Goal: Check status

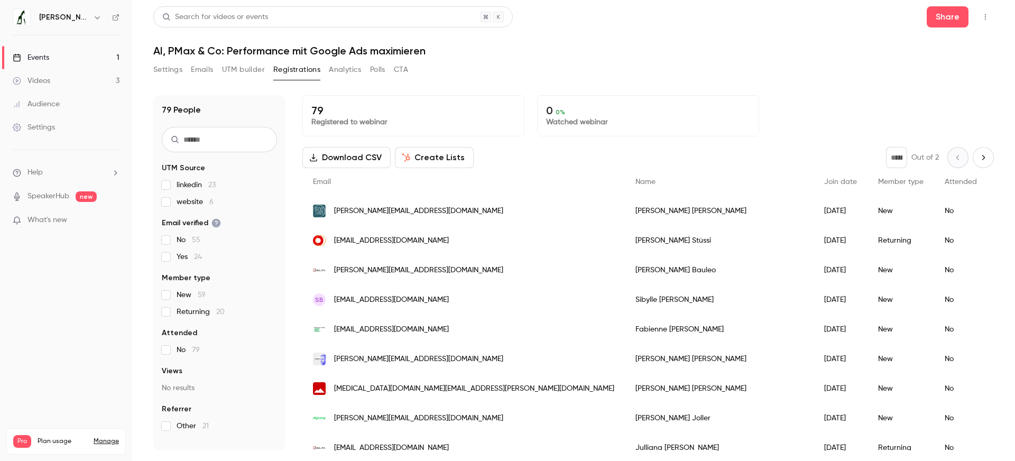
scroll to position [29, 0]
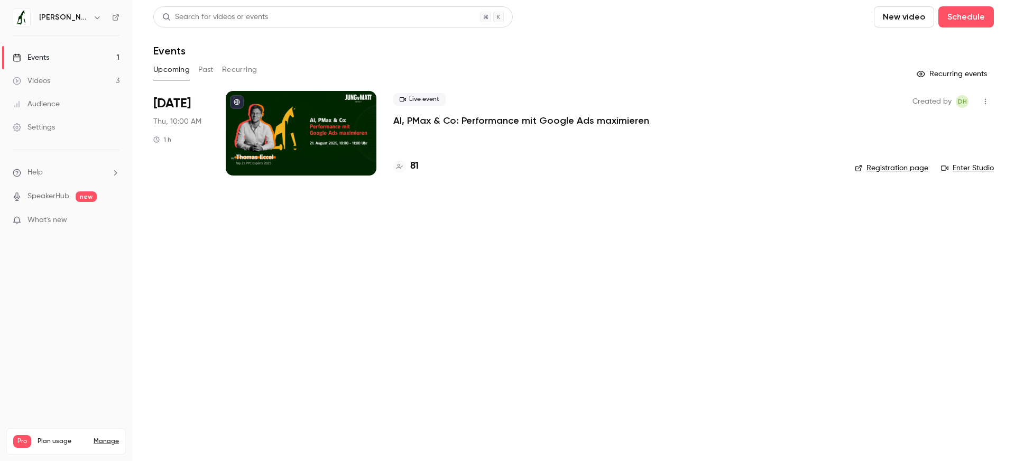
click at [461, 120] on p "AI, PMax & Co: Performance mit Google Ads maximieren" at bounding box center [521, 120] width 256 height 13
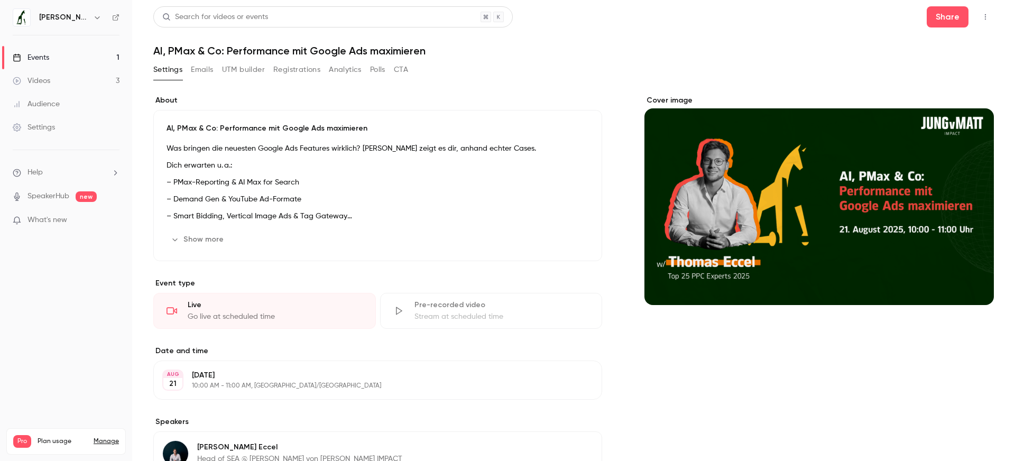
click at [204, 70] on button "Emails" at bounding box center [202, 69] width 22 height 17
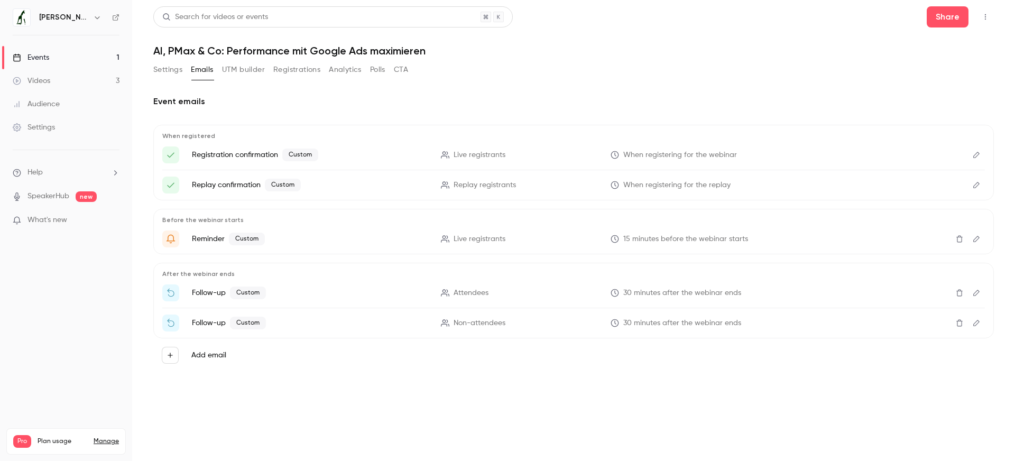
click at [298, 70] on button "Registrations" at bounding box center [296, 69] width 47 height 17
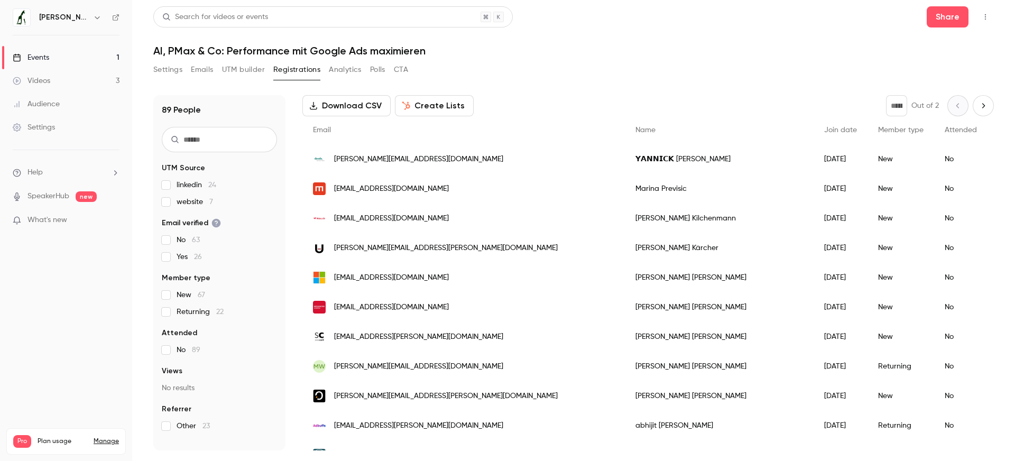
scroll to position [48, 0]
